Goal: Transaction & Acquisition: Purchase product/service

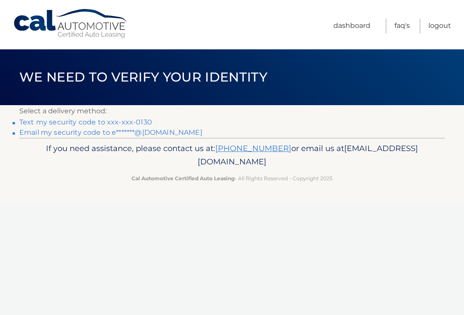
click at [126, 118] on link "Text my security code to xxx-xxx-0130" at bounding box center [85, 122] width 133 height 8
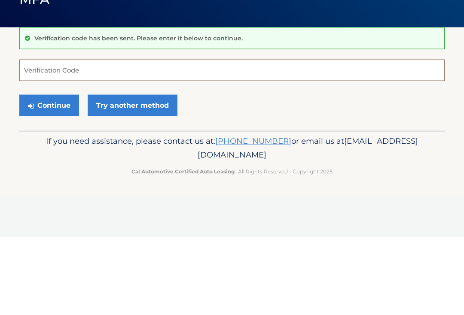
click at [48, 137] on input "Verification Code" at bounding box center [231, 147] width 425 height 21
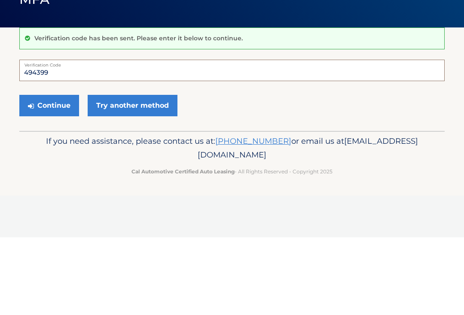
type input "494399"
click at [58, 173] on button "Continue" at bounding box center [49, 183] width 60 height 21
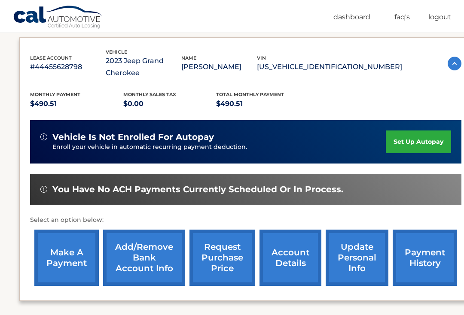
scroll to position [141, 0]
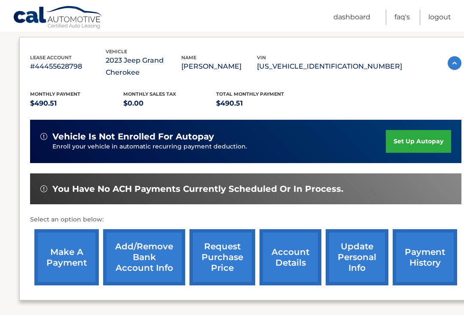
click at [88, 248] on link "make a payment" at bounding box center [66, 257] width 64 height 56
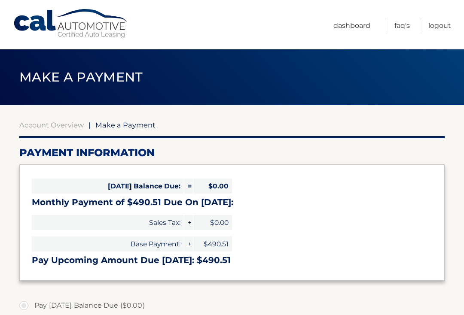
select select "MmM2MGZlZGMtNjQ4OC00ZGM1LWIzODgtMjhkOGJkYzg2YTE1"
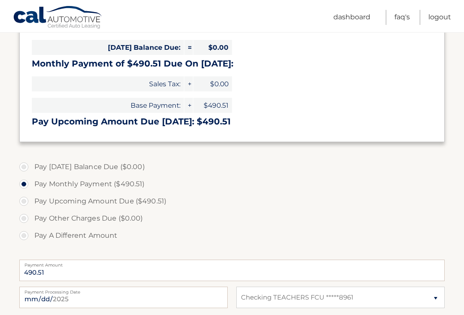
scroll to position [141, 0]
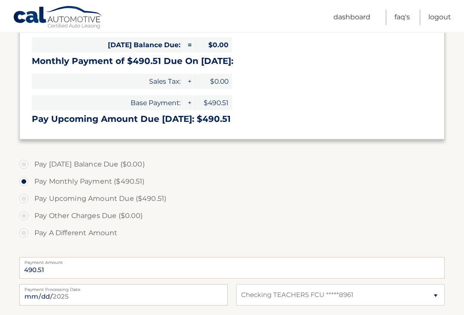
click at [173, 287] on label "Payment Processing Date" at bounding box center [123, 287] width 208 height 7
click at [173, 287] on input "2025-10-02" at bounding box center [123, 294] width 208 height 21
type input "2025-10-24"
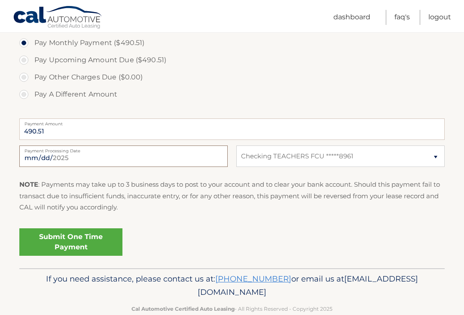
scroll to position [282, 0]
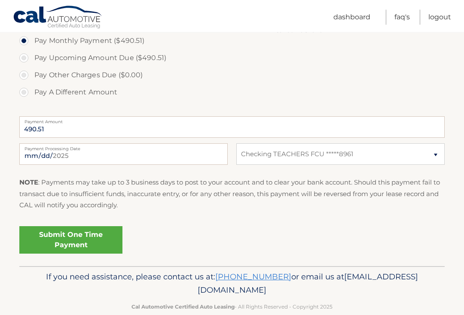
click at [85, 235] on link "Submit One Time Payment" at bounding box center [70, 240] width 103 height 27
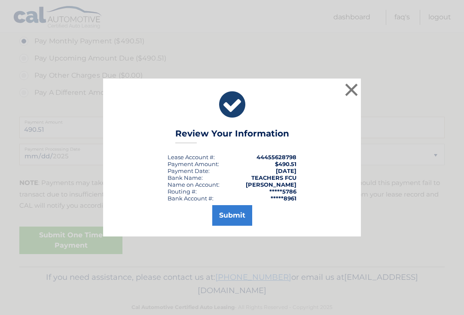
click at [233, 220] on button "Submit" at bounding box center [232, 215] width 40 height 21
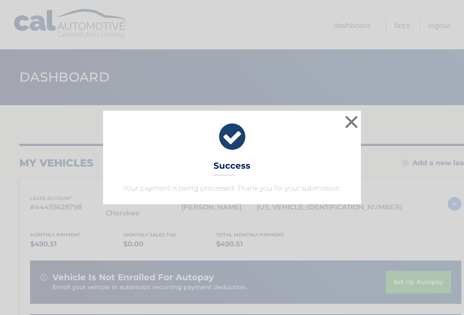
click at [357, 126] on button "×" at bounding box center [351, 121] width 17 height 17
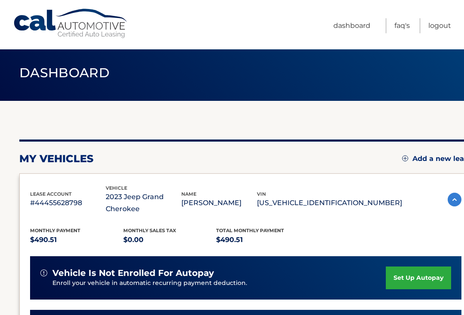
scroll to position [4, 0]
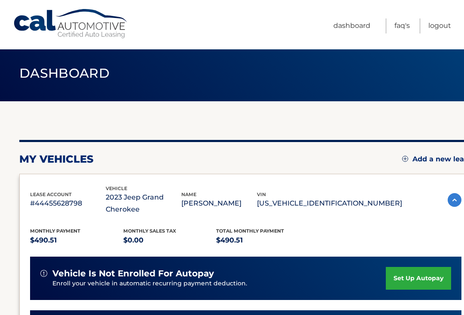
click at [442, 26] on link "Logout" at bounding box center [439, 25] width 23 height 15
